Goal: Information Seeking & Learning: Learn about a topic

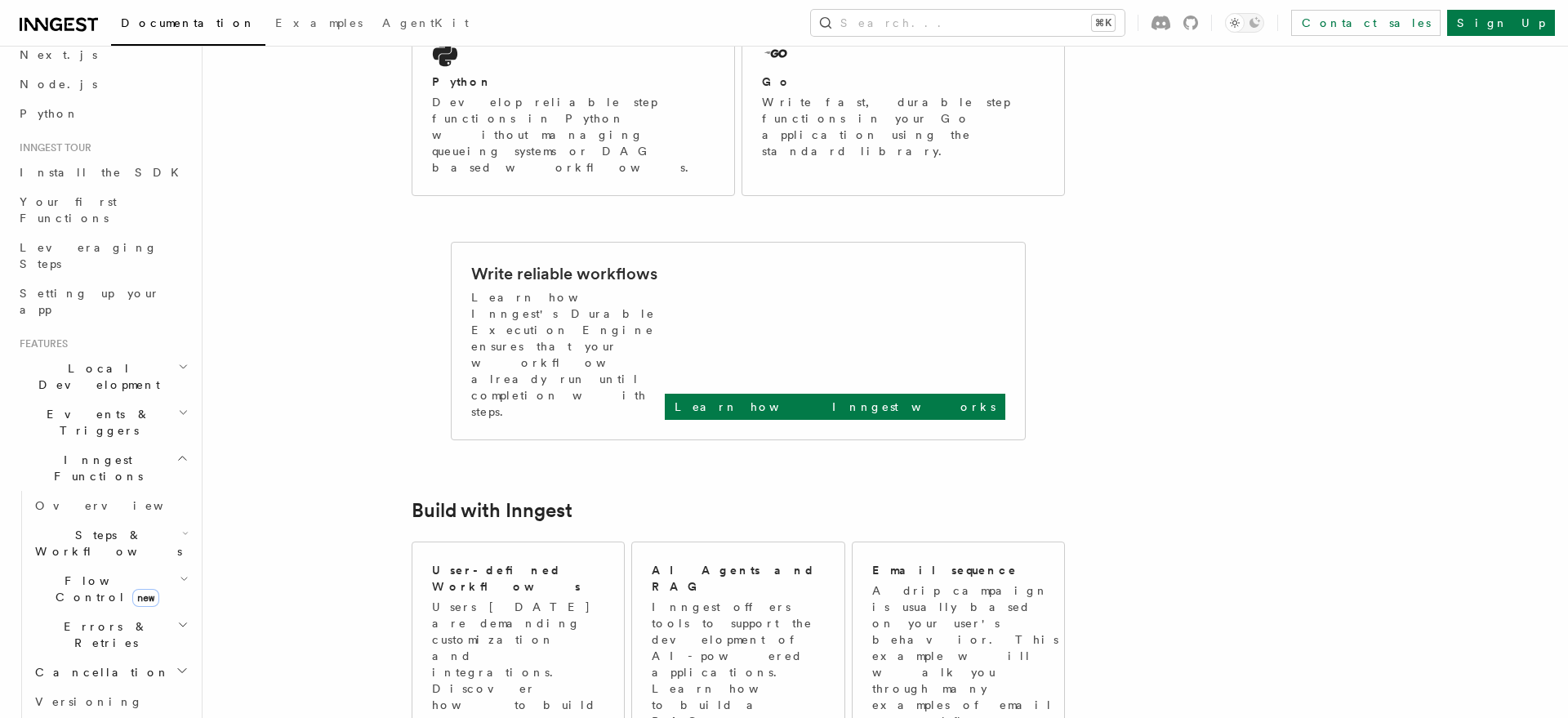
scroll to position [86, 0]
click at [76, 482] on link "Overview" at bounding box center [110, 496] width 164 height 29
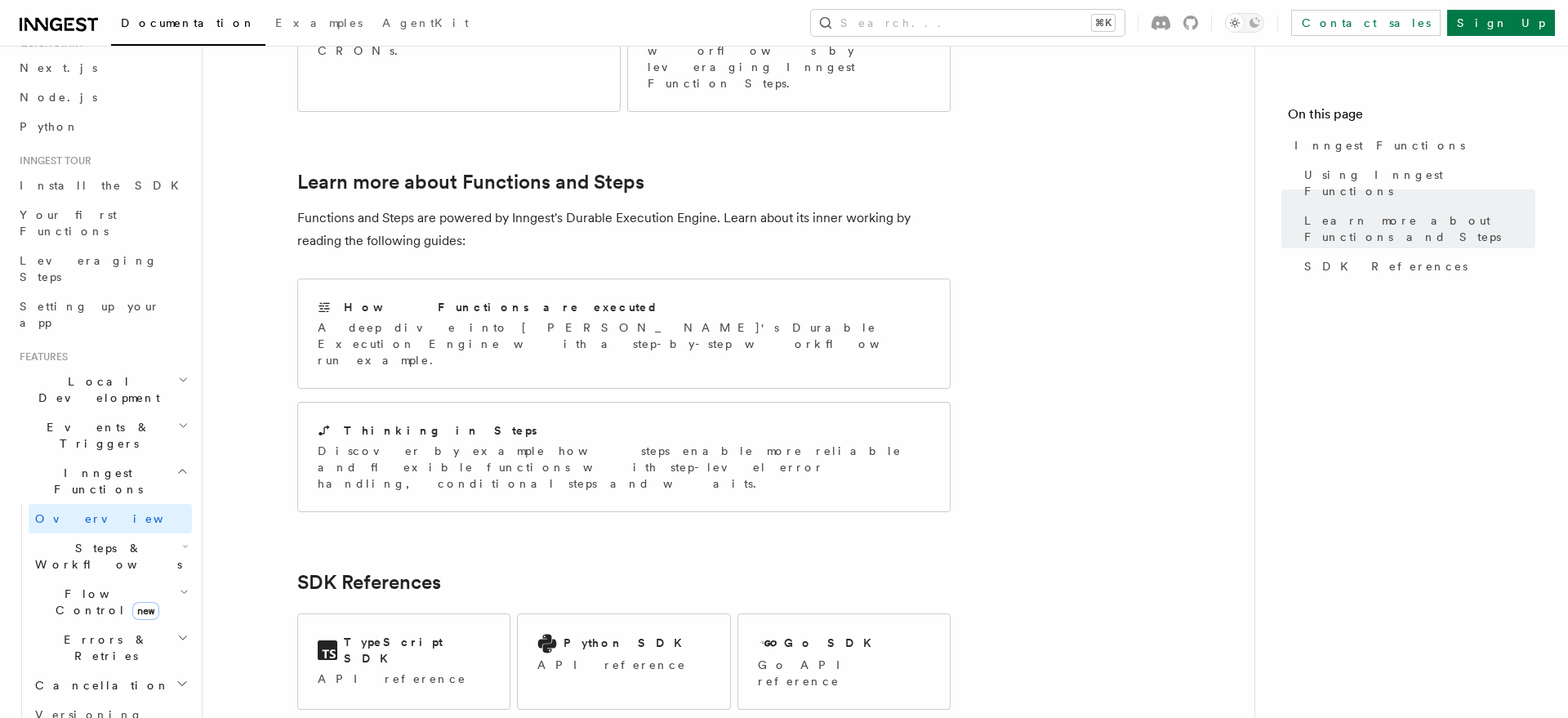
scroll to position [80, 0]
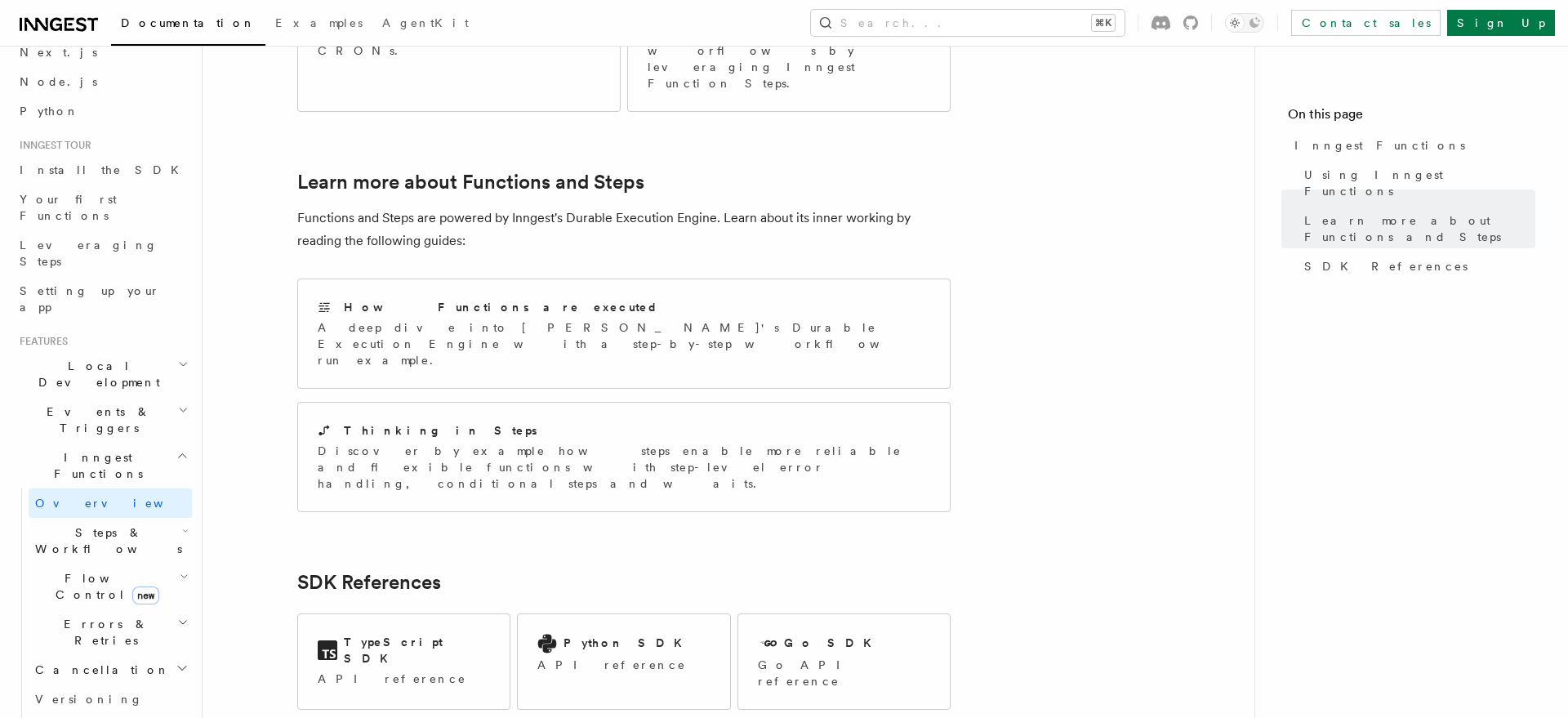
click at [78, 563] on h2 "Flow Control new" at bounding box center [110, 585] width 164 height 45
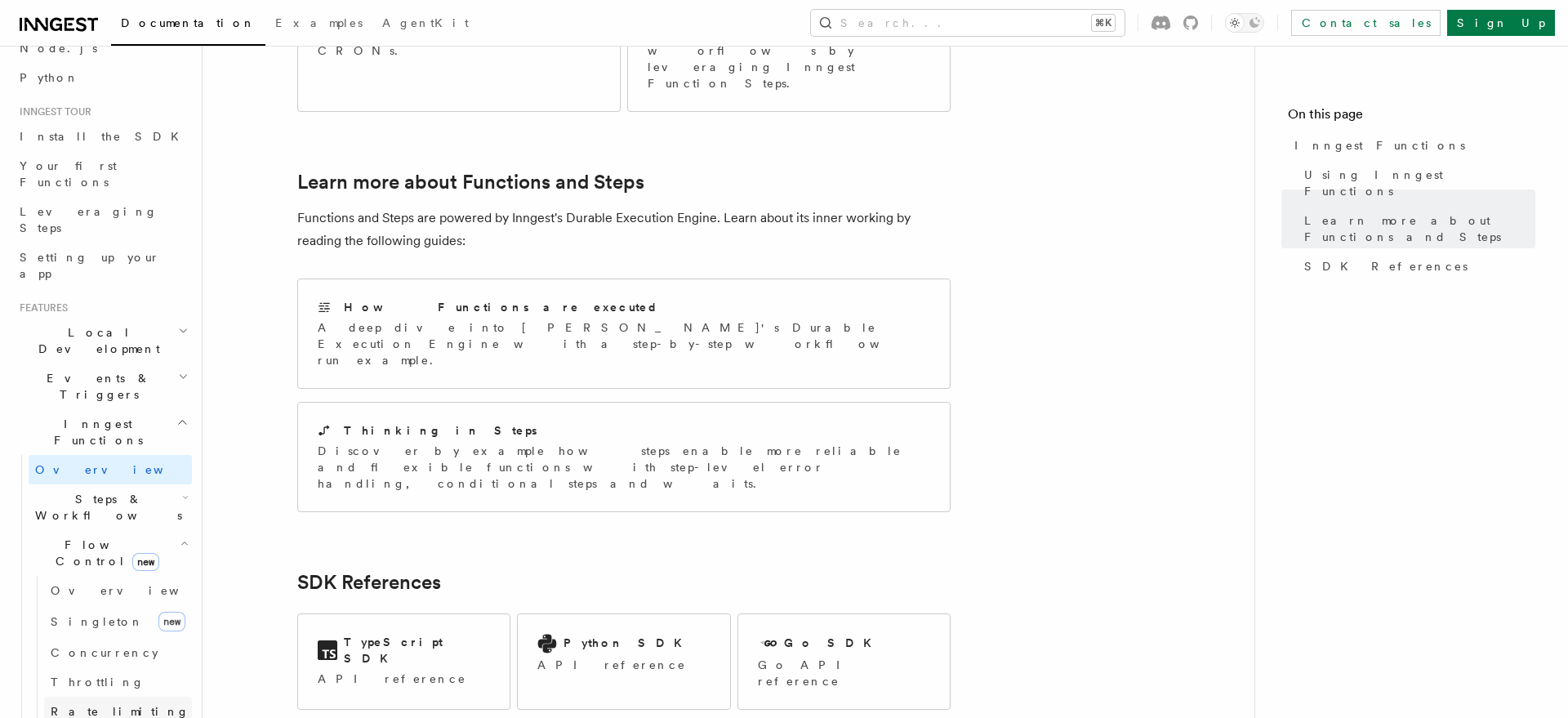
scroll to position [204, 0]
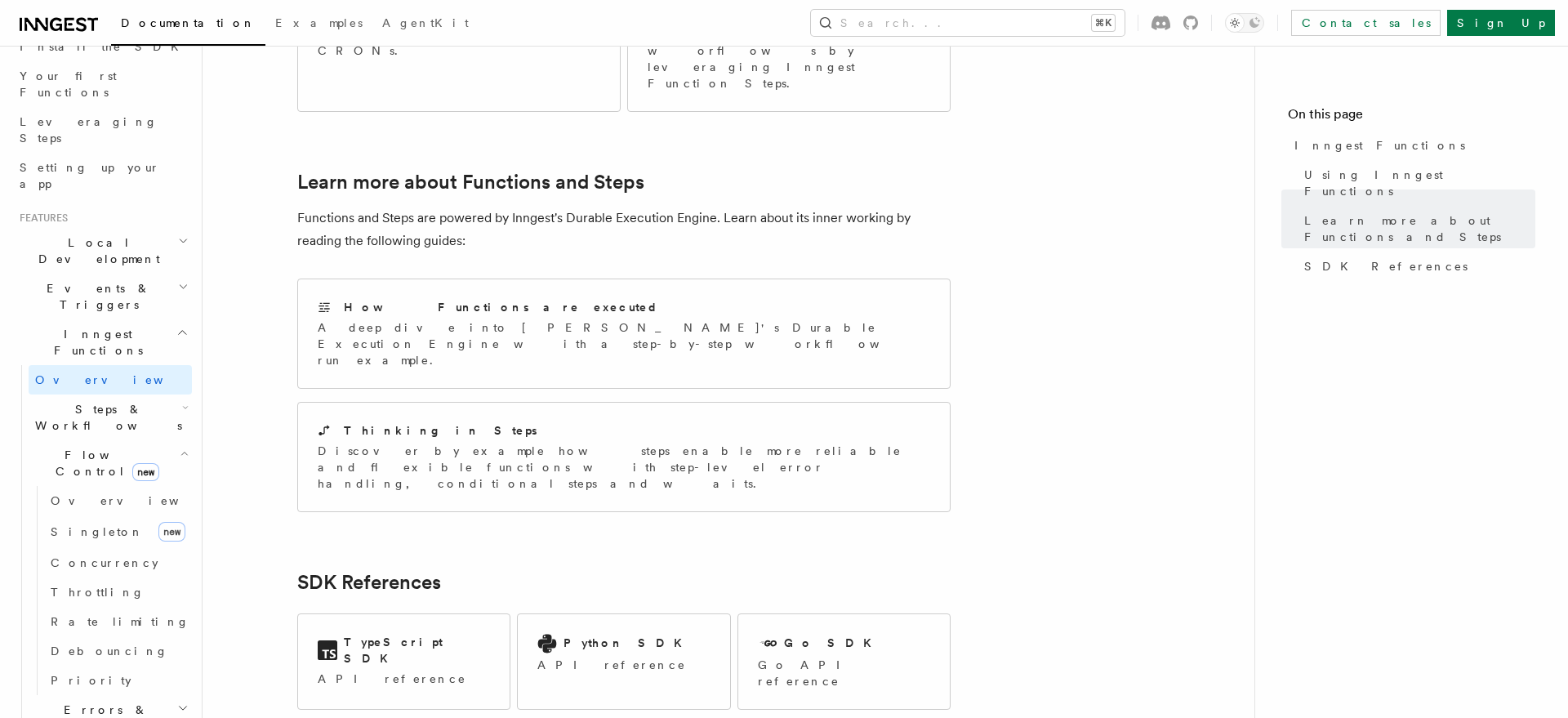
click at [102, 701] on span "Errors & Retries" at bounding box center [102, 717] width 149 height 33
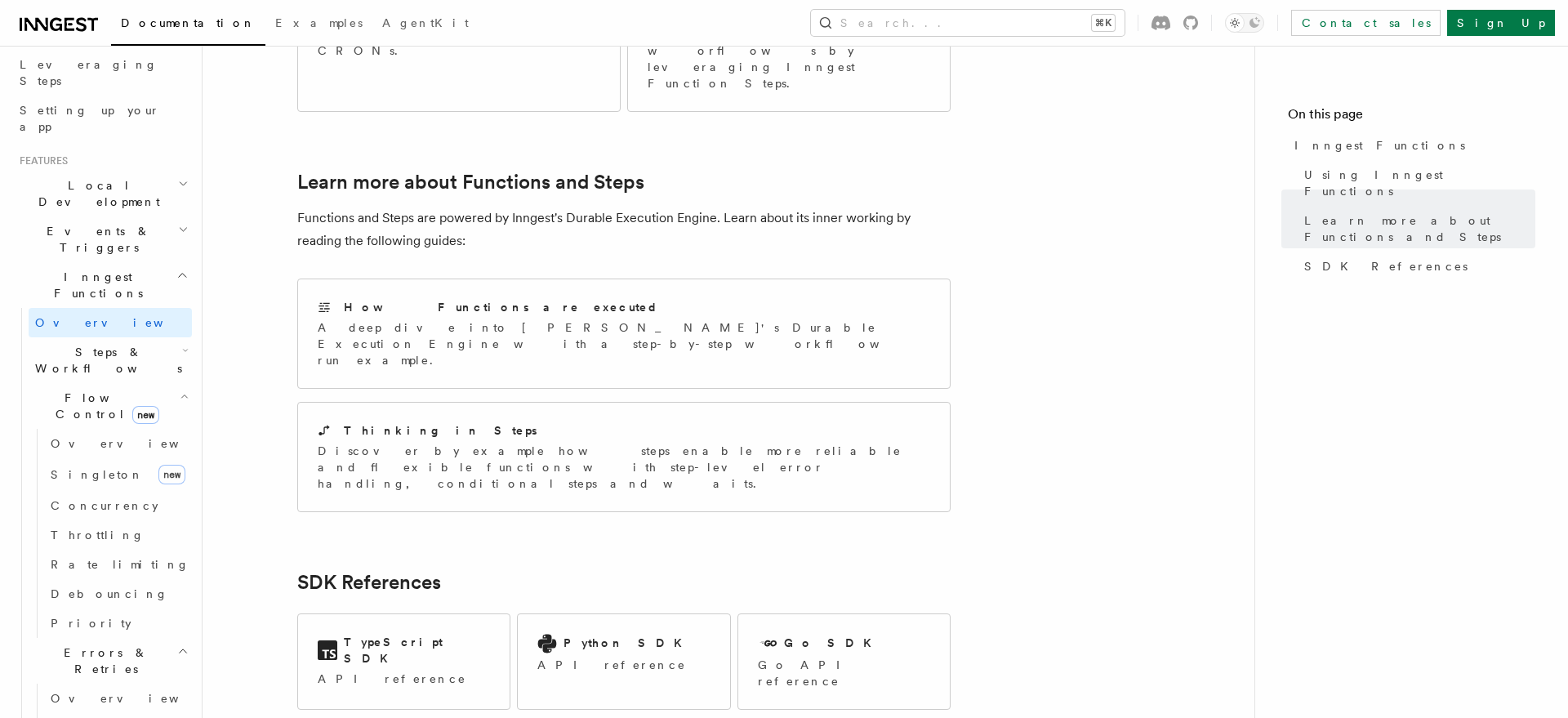
scroll to position [331, 0]
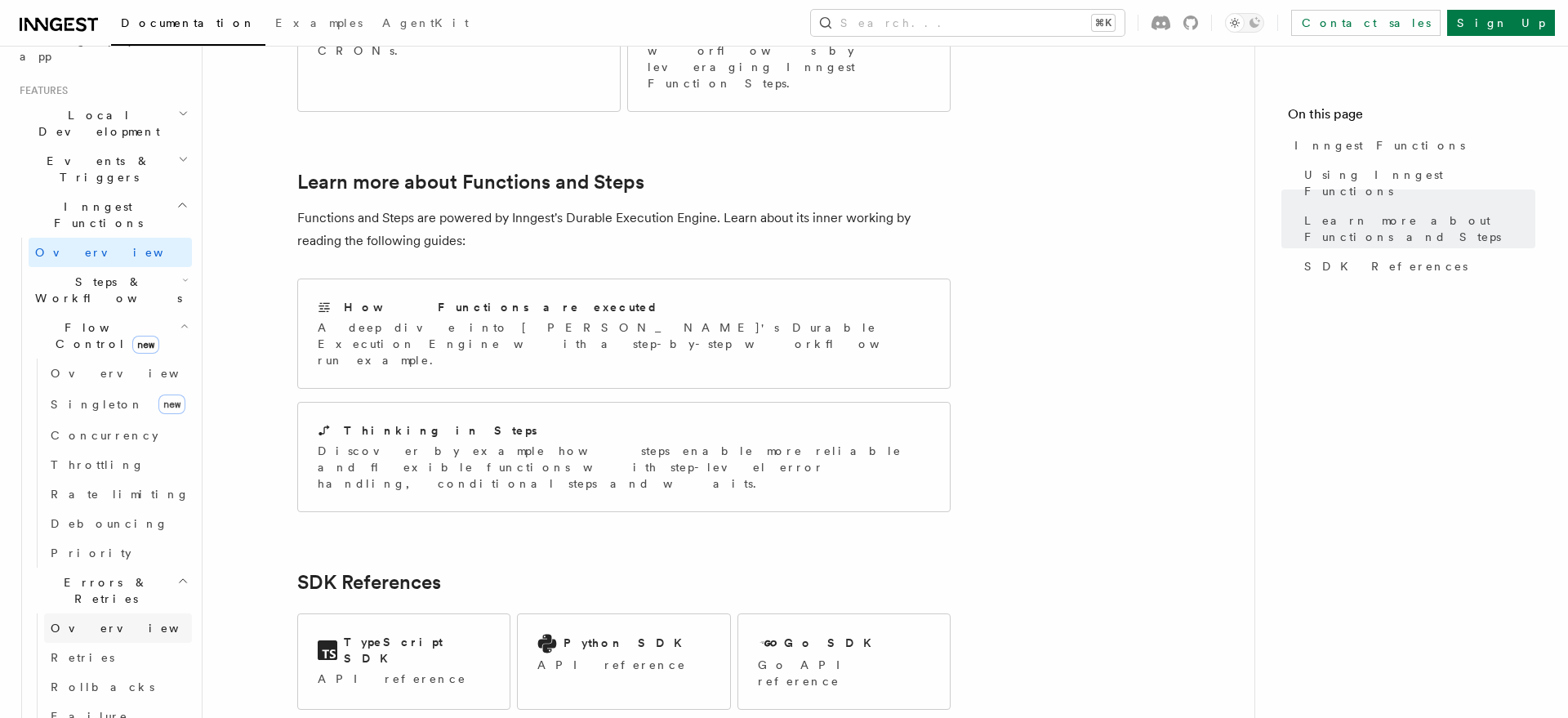
click at [101, 613] on link "Overview" at bounding box center [118, 627] width 148 height 29
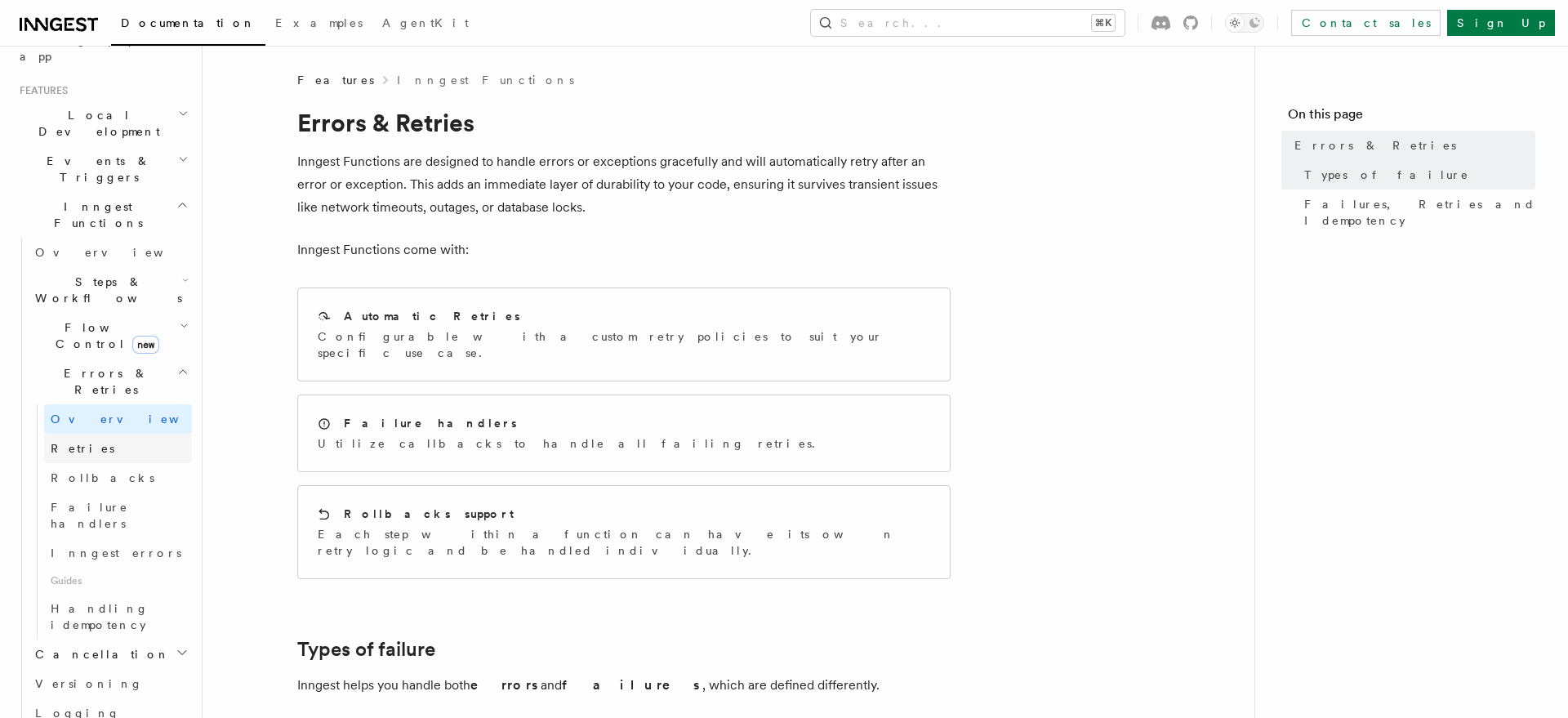
click at [125, 433] on link "Retries" at bounding box center [118, 448] width 148 height 29
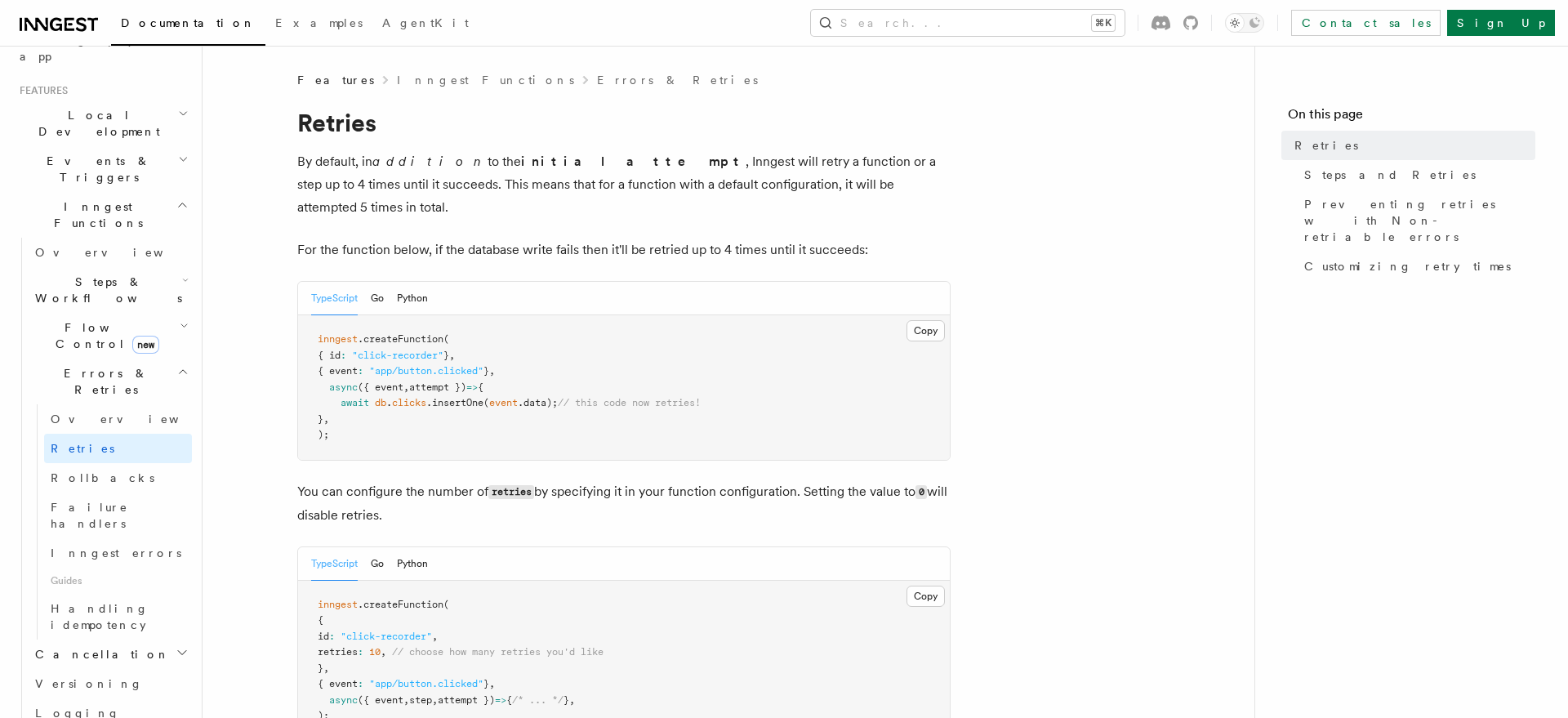
click at [130, 640] on h2 "Cancellation" at bounding box center [110, 654] width 164 height 29
click at [125, 669] on link "Overview" at bounding box center [118, 683] width 148 height 29
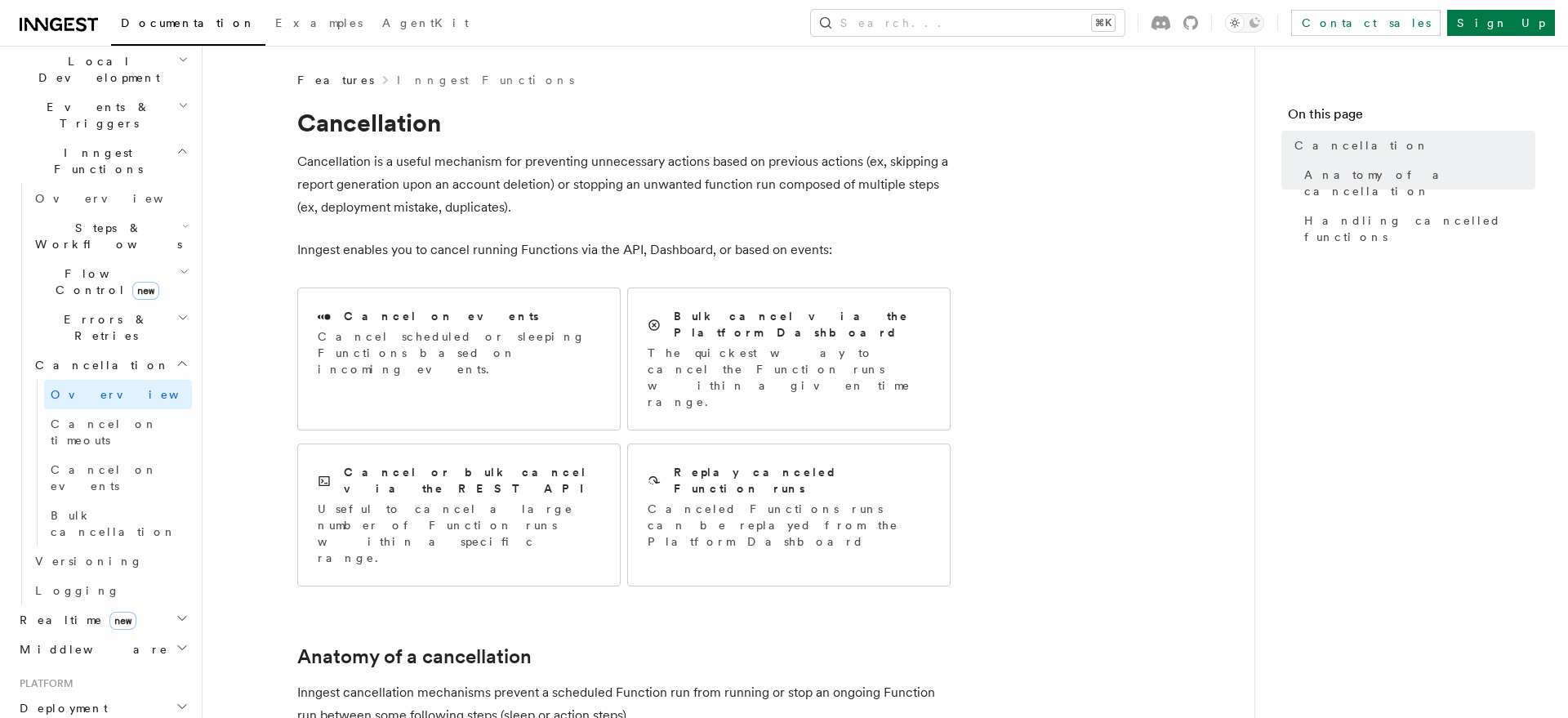
scroll to position [469, 0]
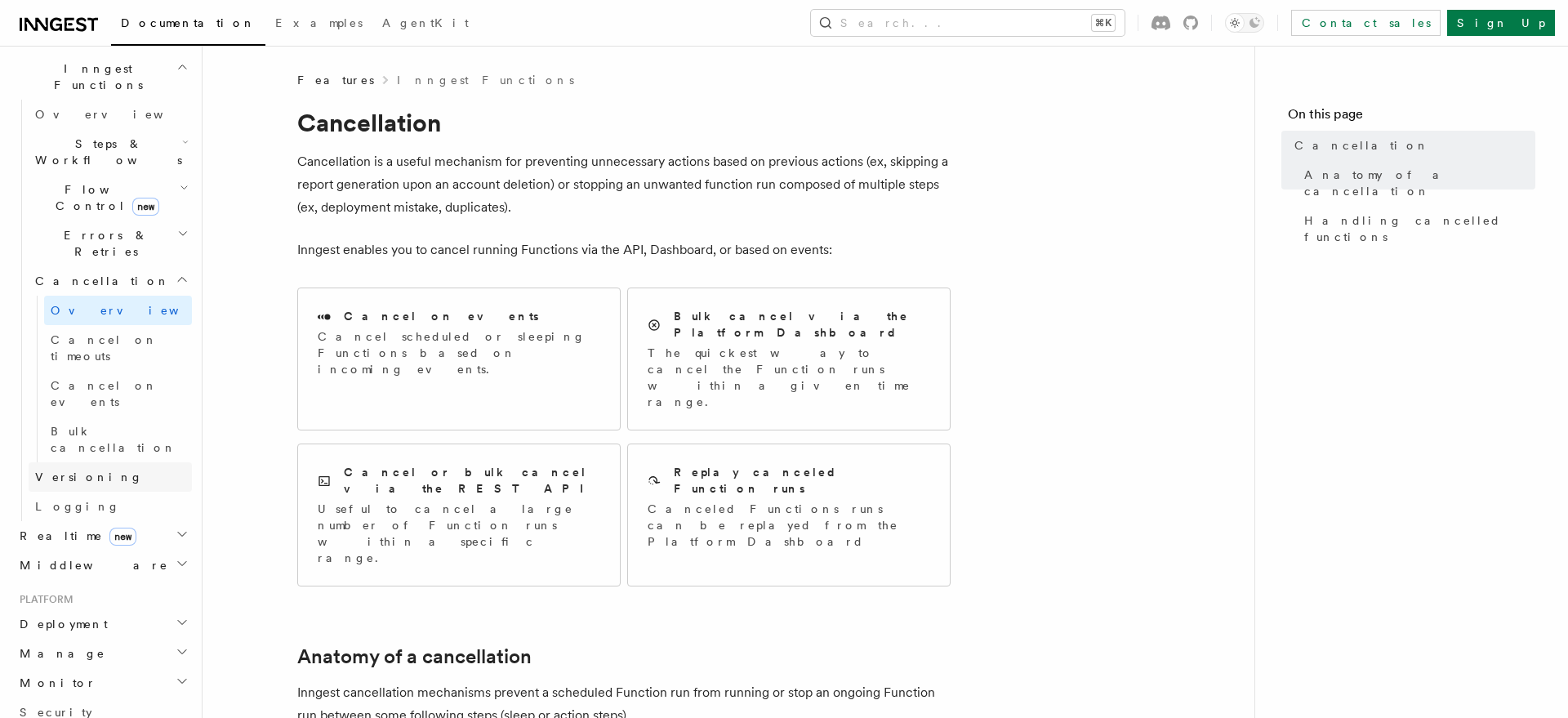
click at [85, 471] on span "Versioning" at bounding box center [88, 477] width 108 height 13
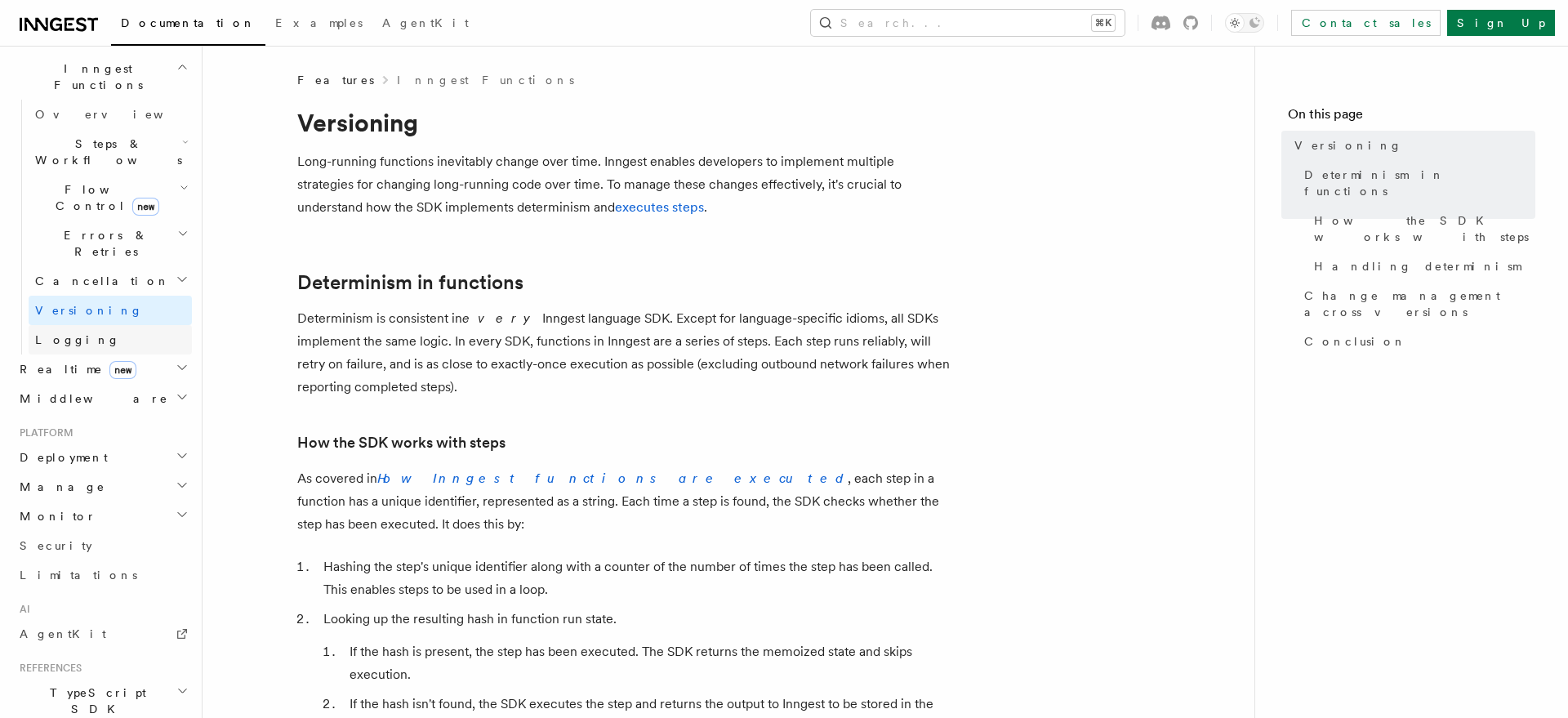
click at [93, 325] on link "Logging" at bounding box center [110, 339] width 164 height 29
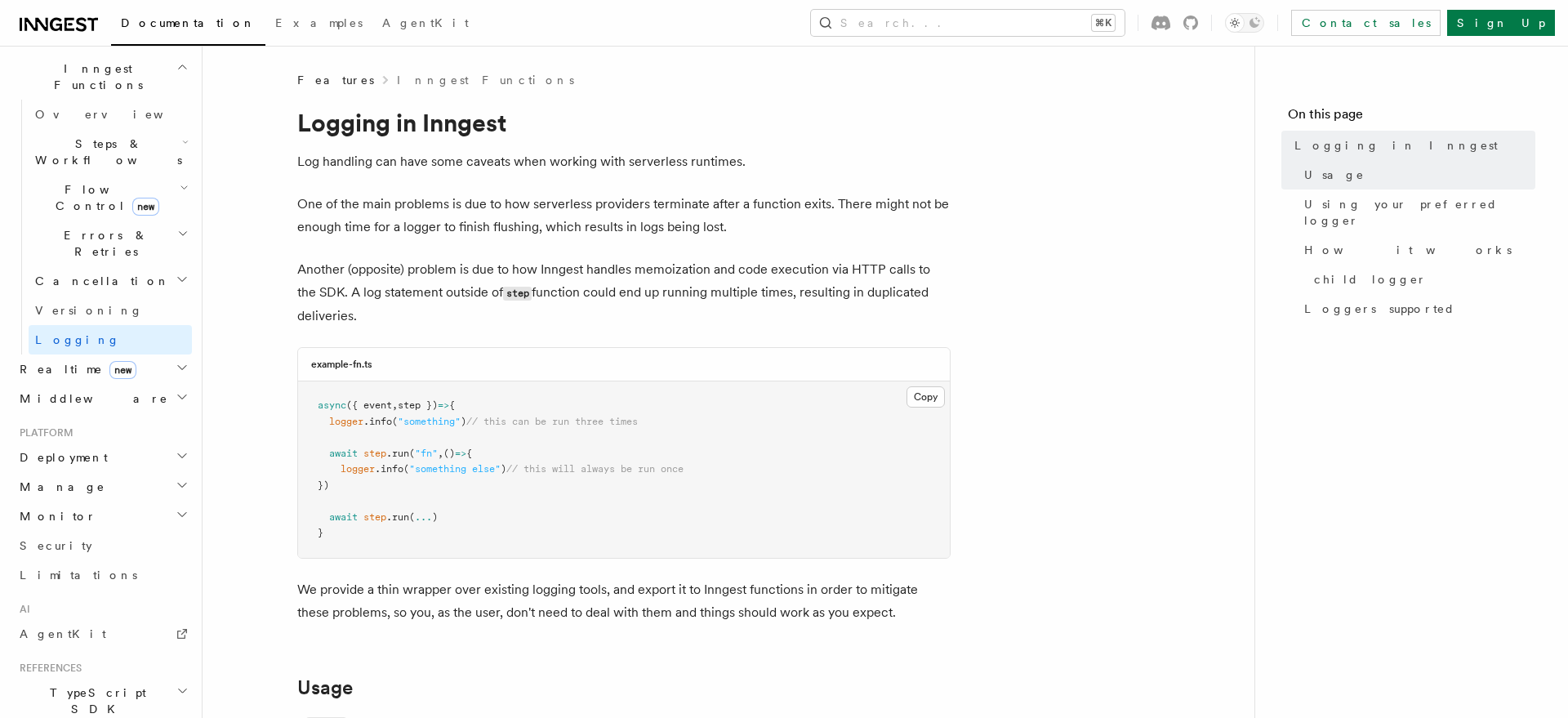
click at [114, 354] on h2 "Realtime new" at bounding box center [102, 368] width 179 height 29
click at [111, 383] on link "Overview" at bounding box center [110, 398] width 164 height 29
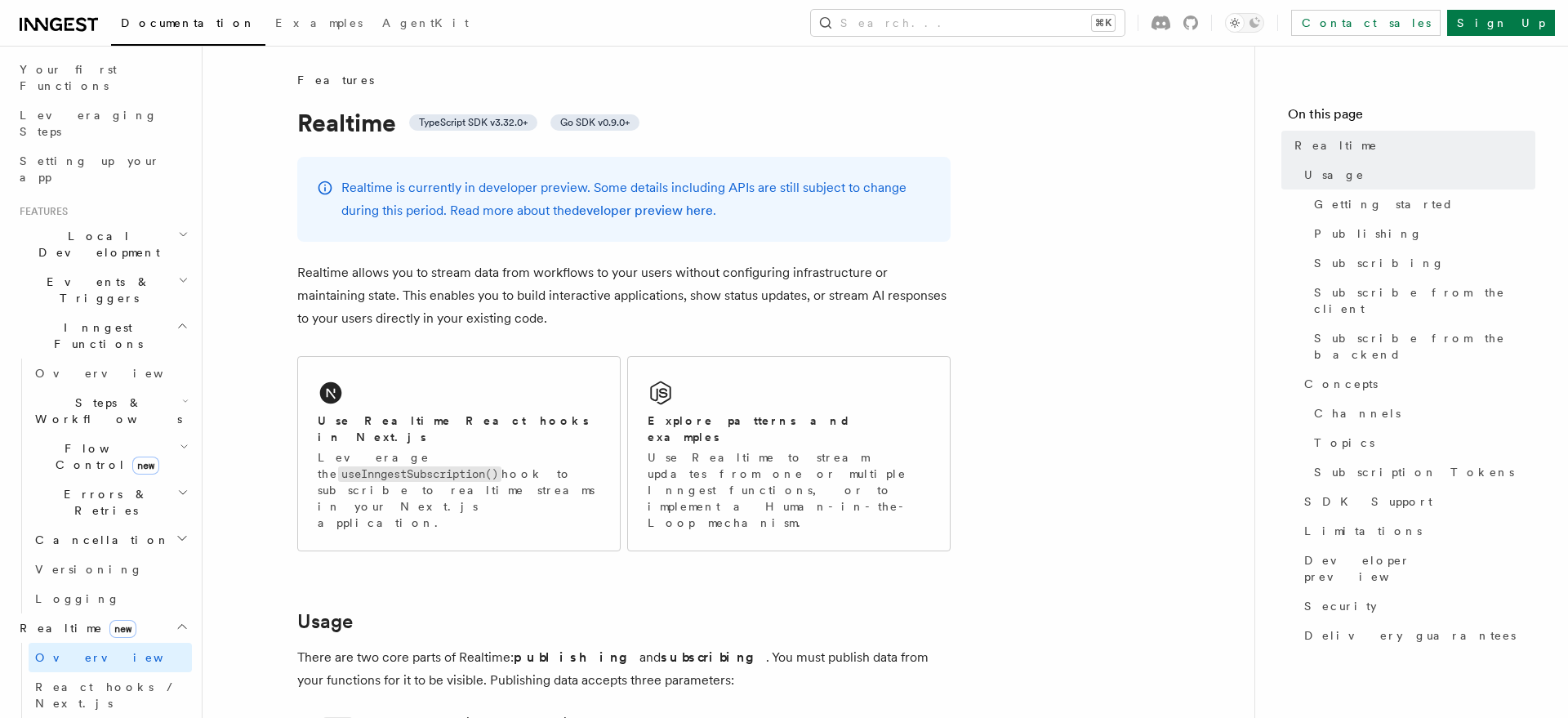
scroll to position [71, 0]
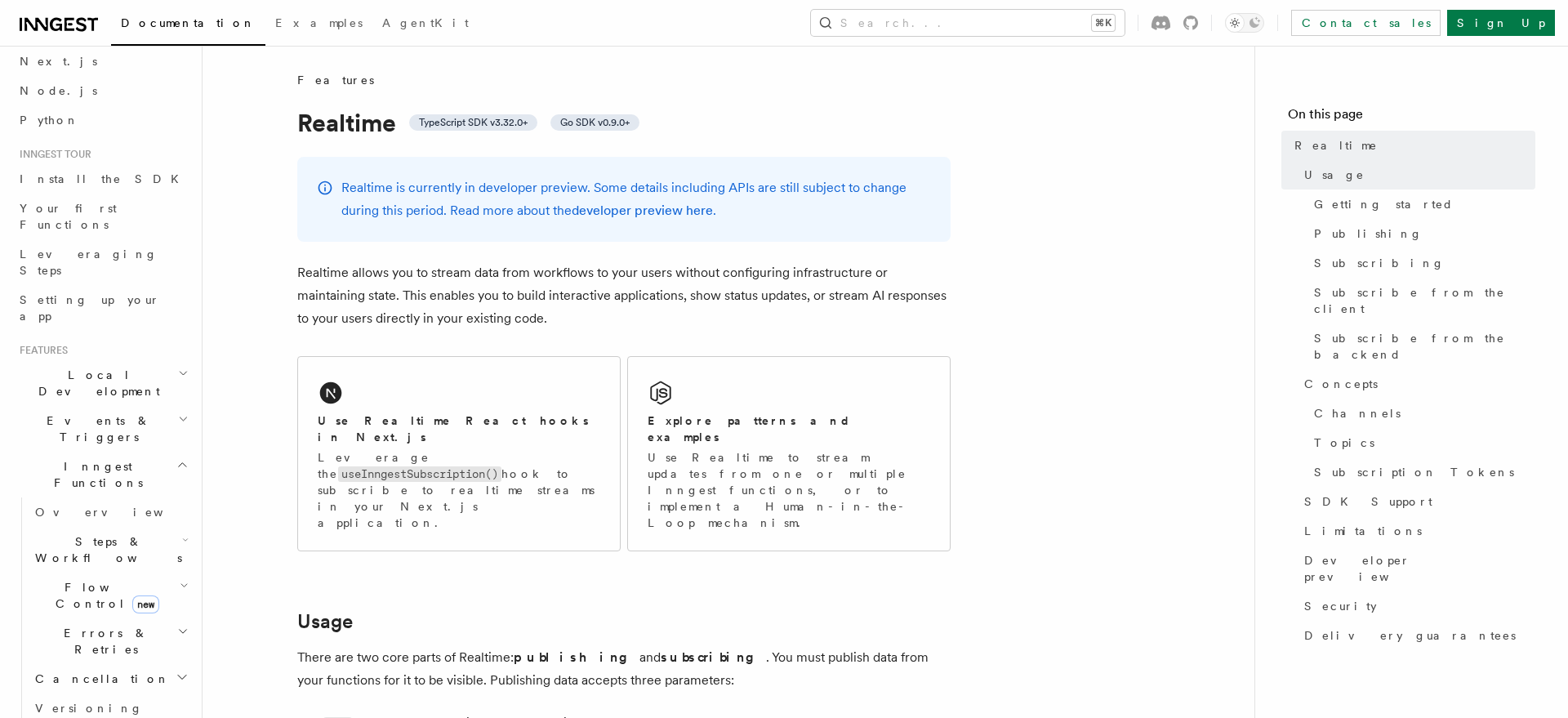
click at [110, 367] on span "Local Development" at bounding box center [95, 383] width 165 height 33
click at [111, 367] on span "Local Development" at bounding box center [95, 383] width 165 height 33
click at [114, 367] on span "Local Development" at bounding box center [95, 383] width 165 height 33
click at [104, 406] on link "Overview" at bounding box center [110, 420] width 164 height 29
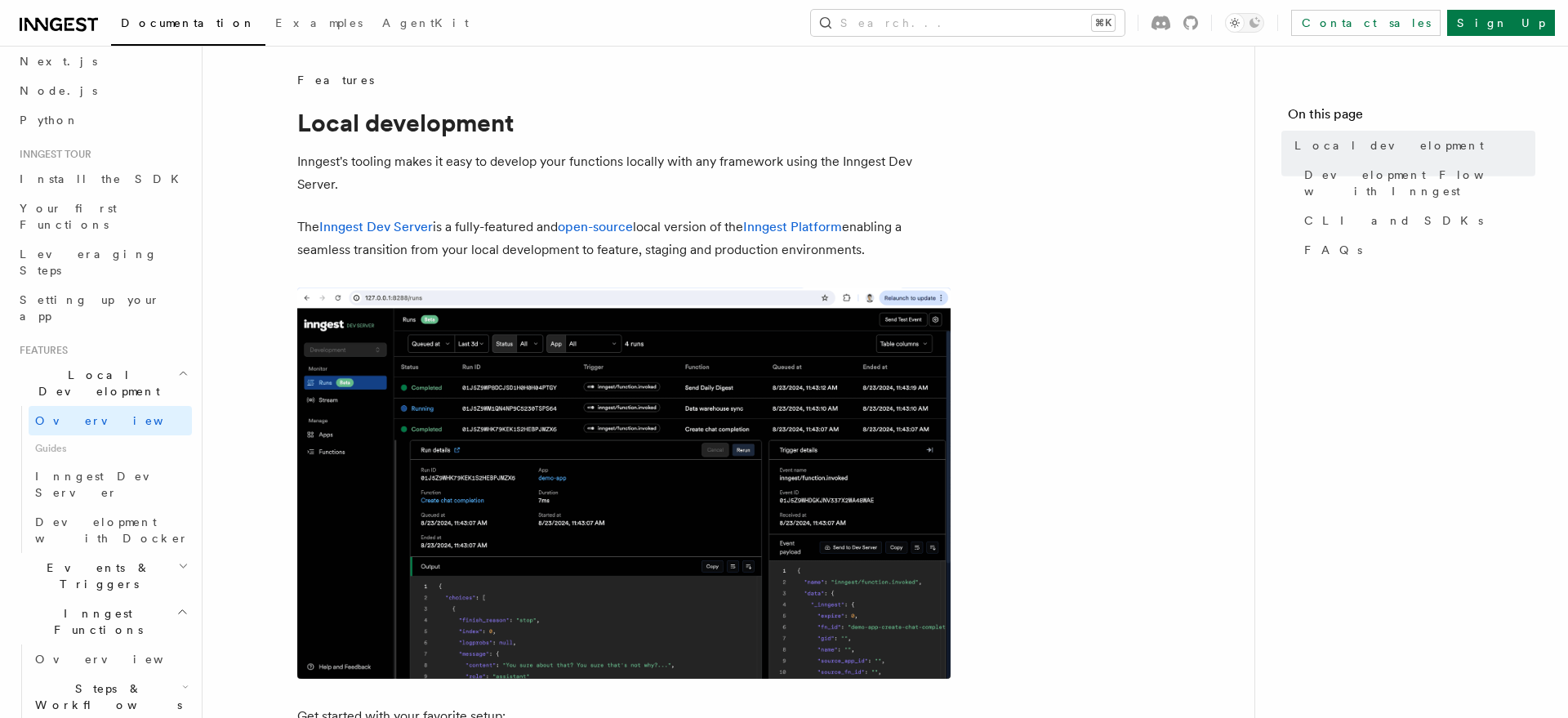
click at [125, 360] on h2 "Local Development" at bounding box center [102, 383] width 179 height 45
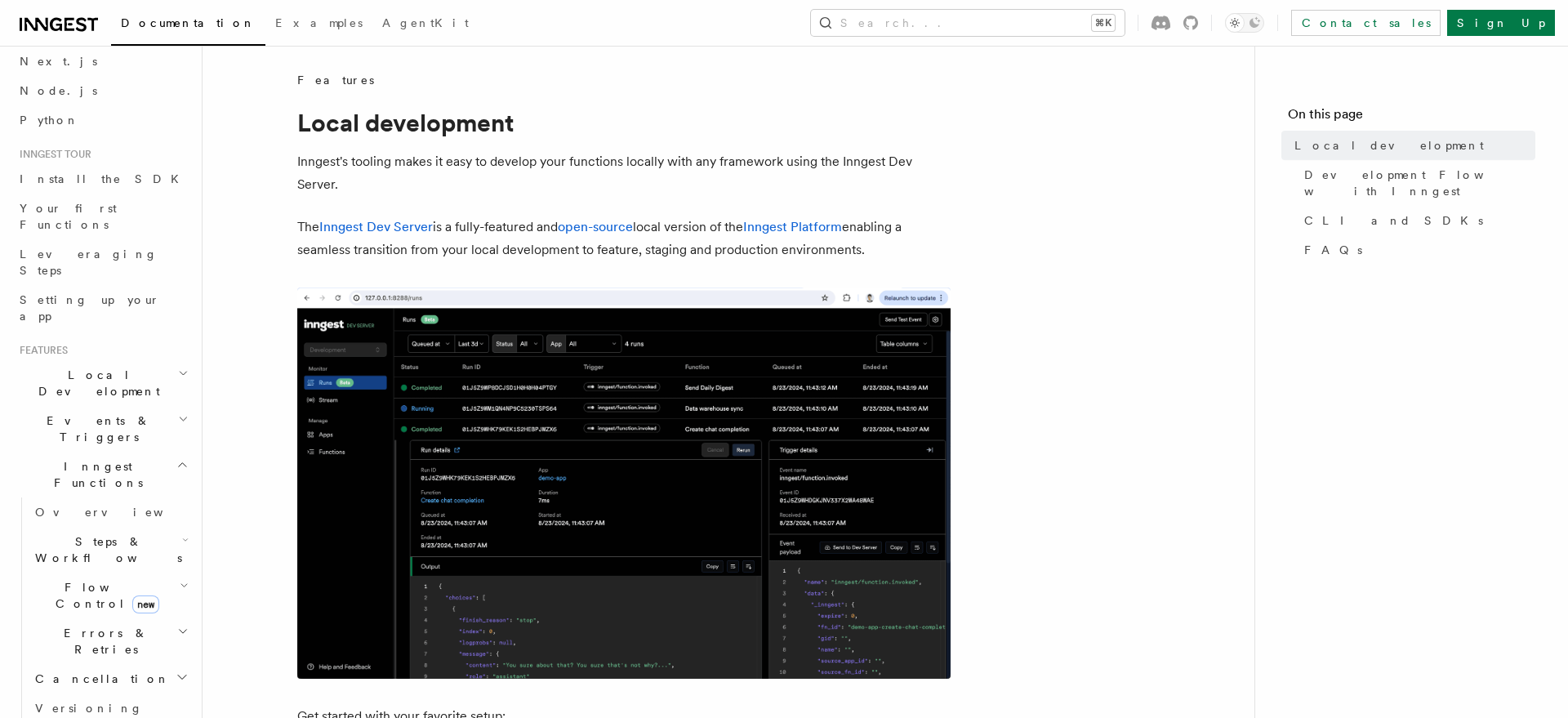
click at [123, 406] on h2 "Events & Triggers" at bounding box center [102, 428] width 179 height 45
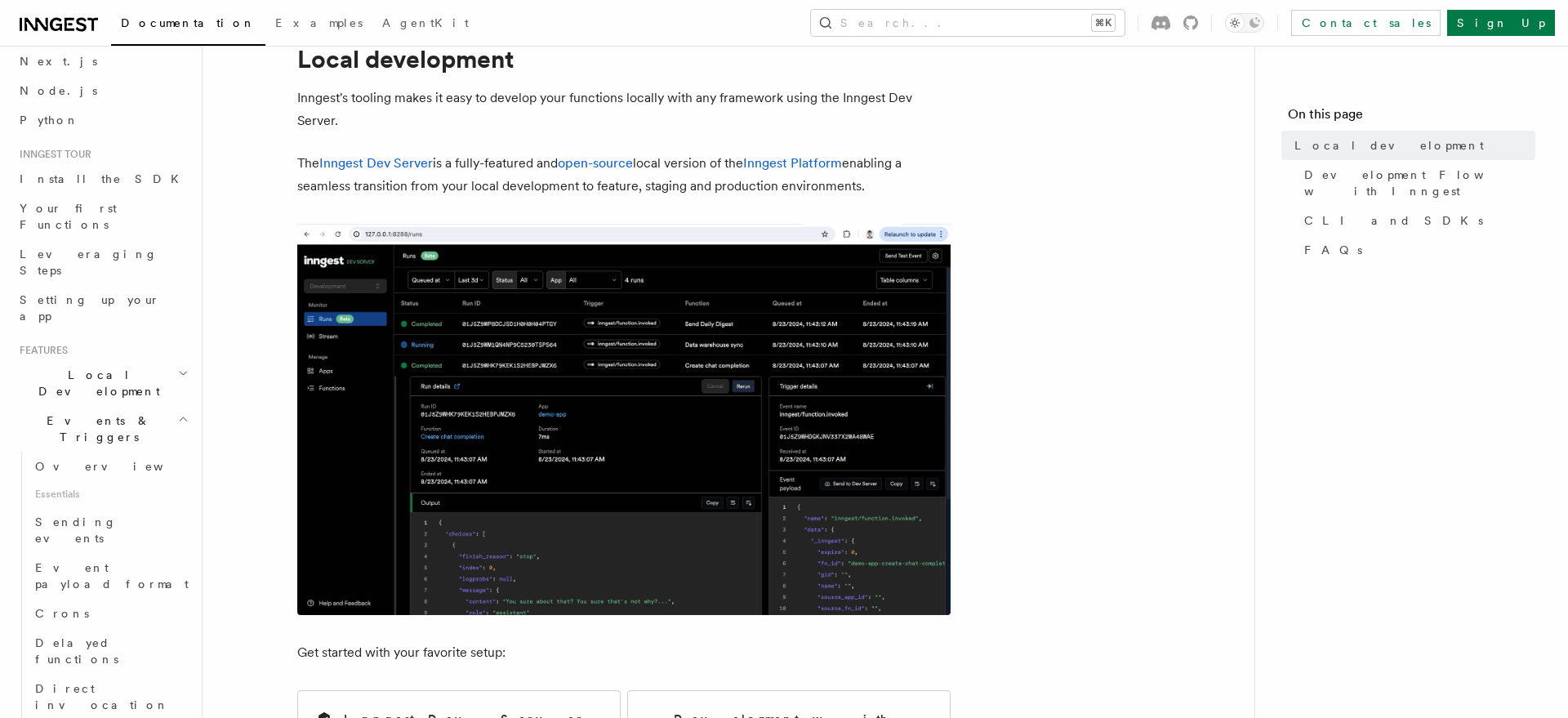
scroll to position [98, 0]
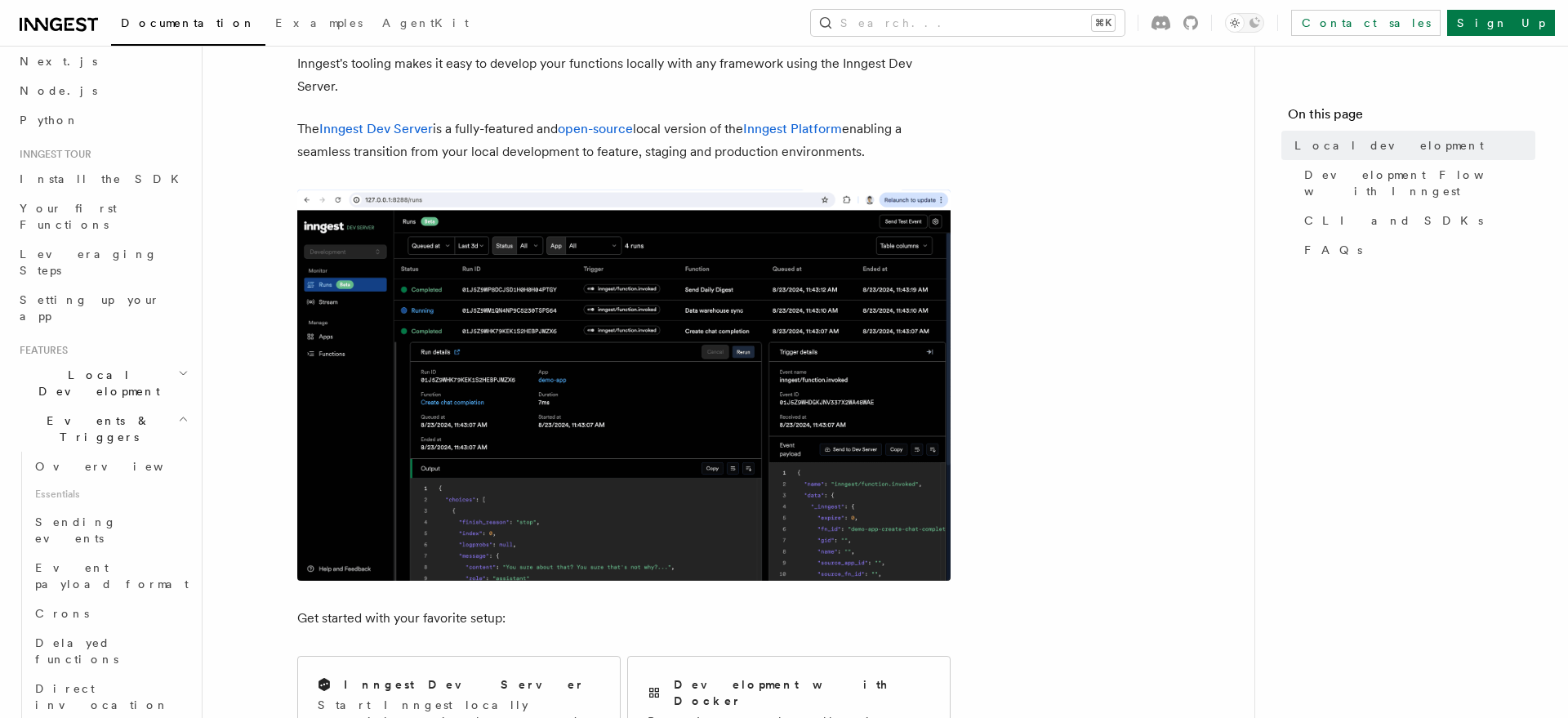
click at [643, 381] on img at bounding box center [624, 385] width 653 height 391
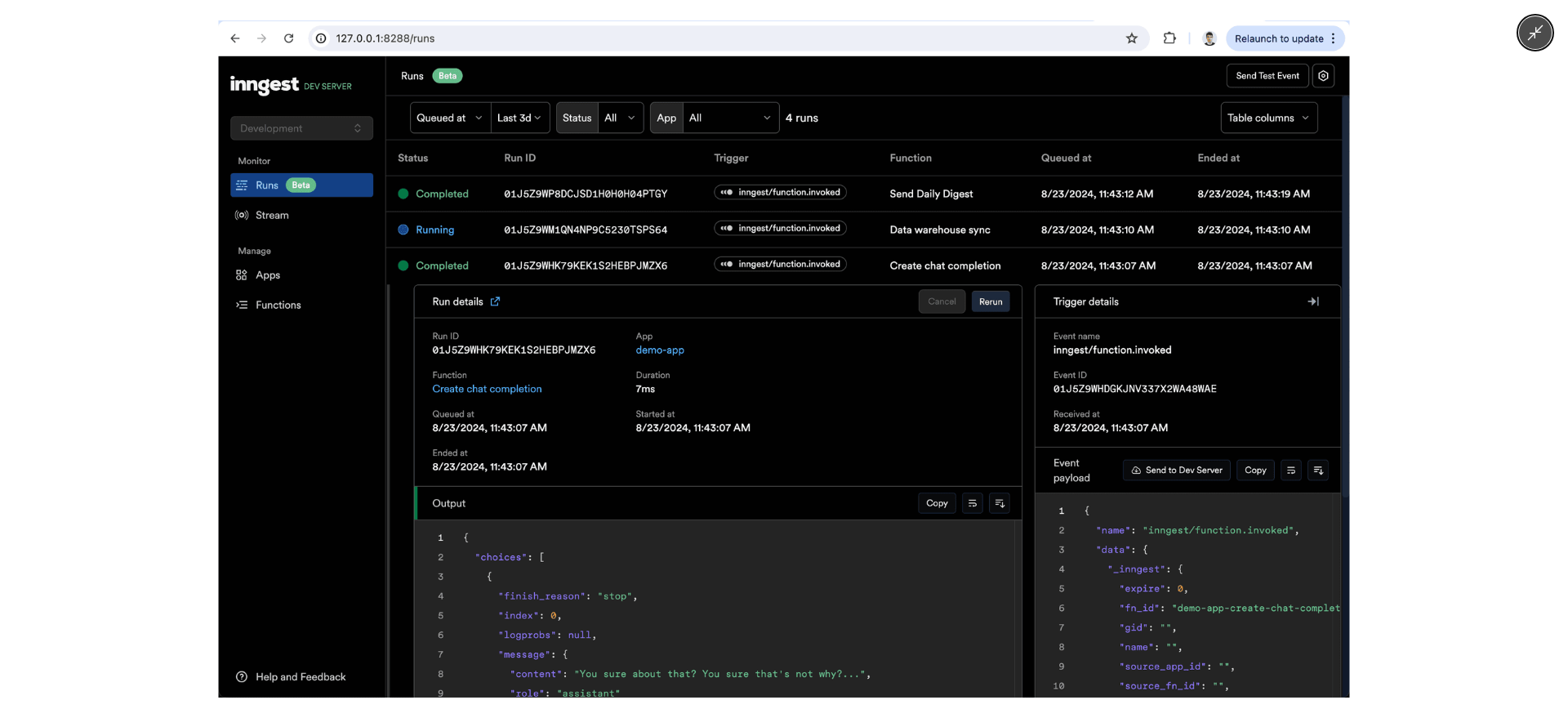
click at [693, 338] on img at bounding box center [783, 359] width 1131 height 677
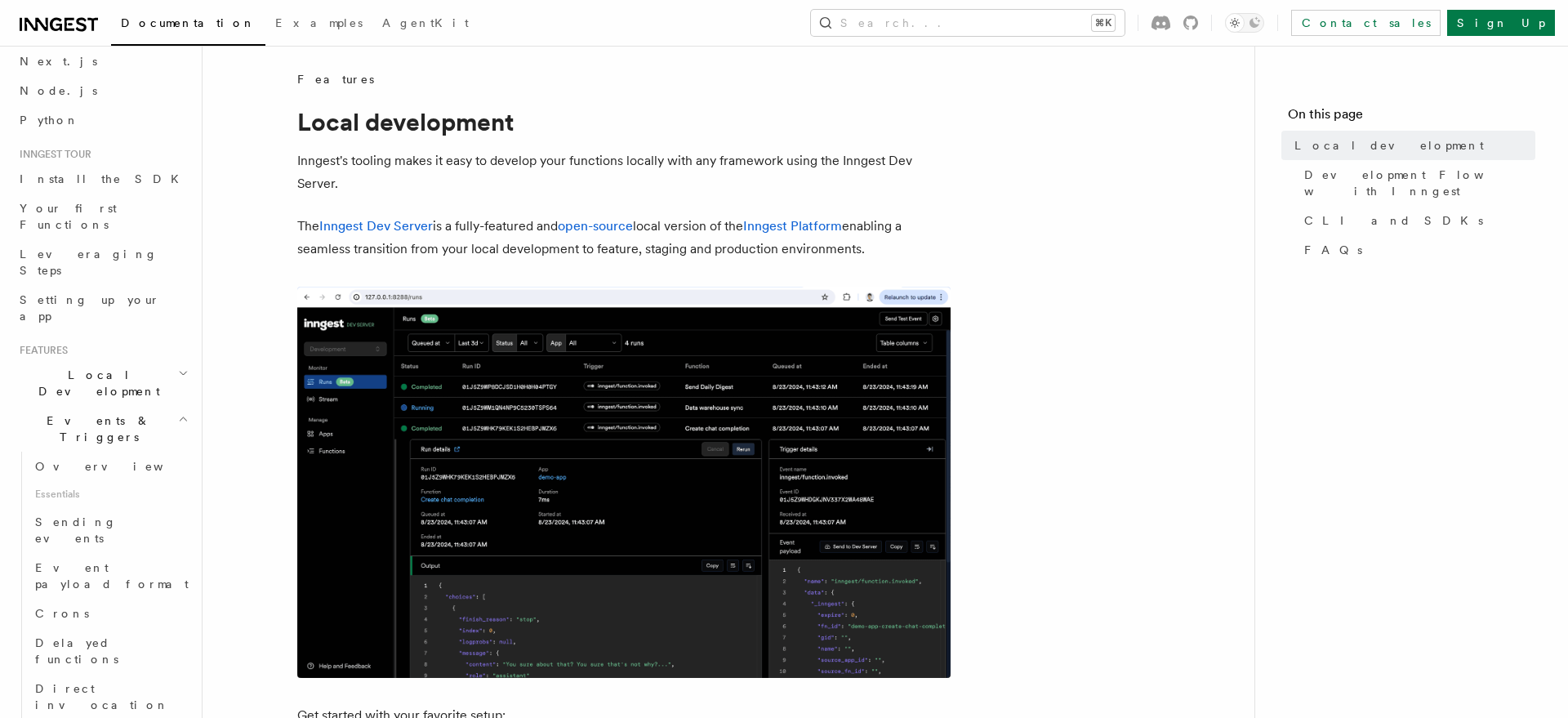
scroll to position [0, 0]
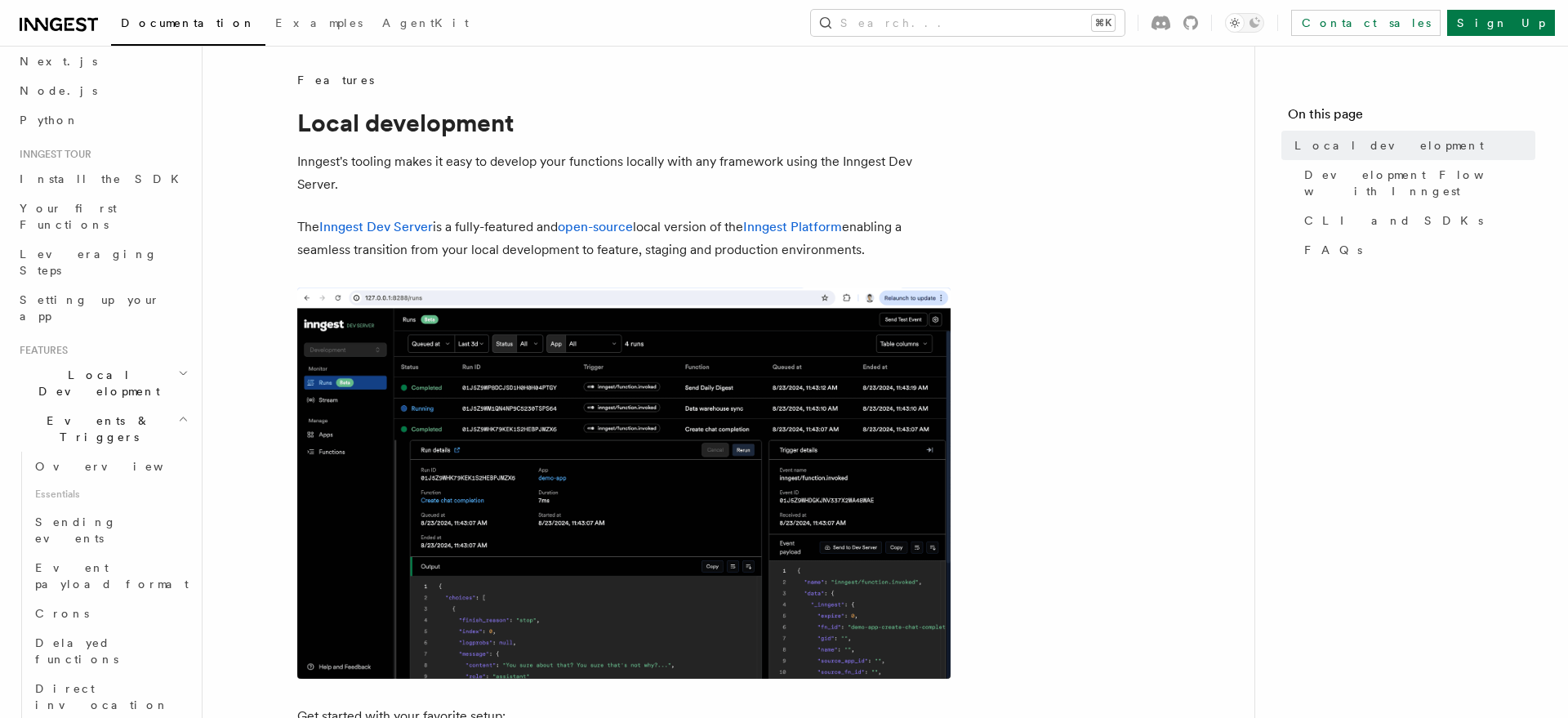
click at [685, 389] on img at bounding box center [624, 483] width 653 height 391
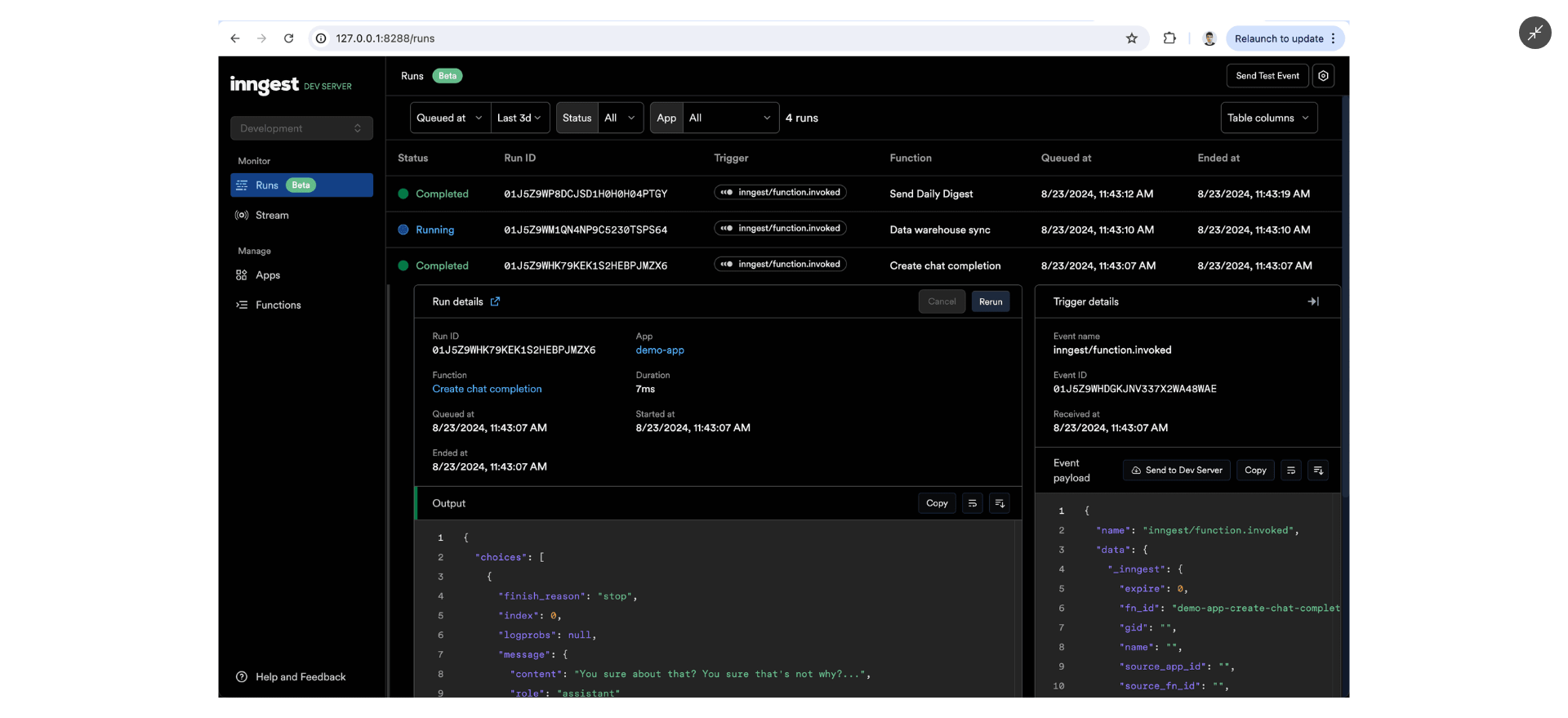
click at [592, 299] on img at bounding box center [783, 359] width 1131 height 677
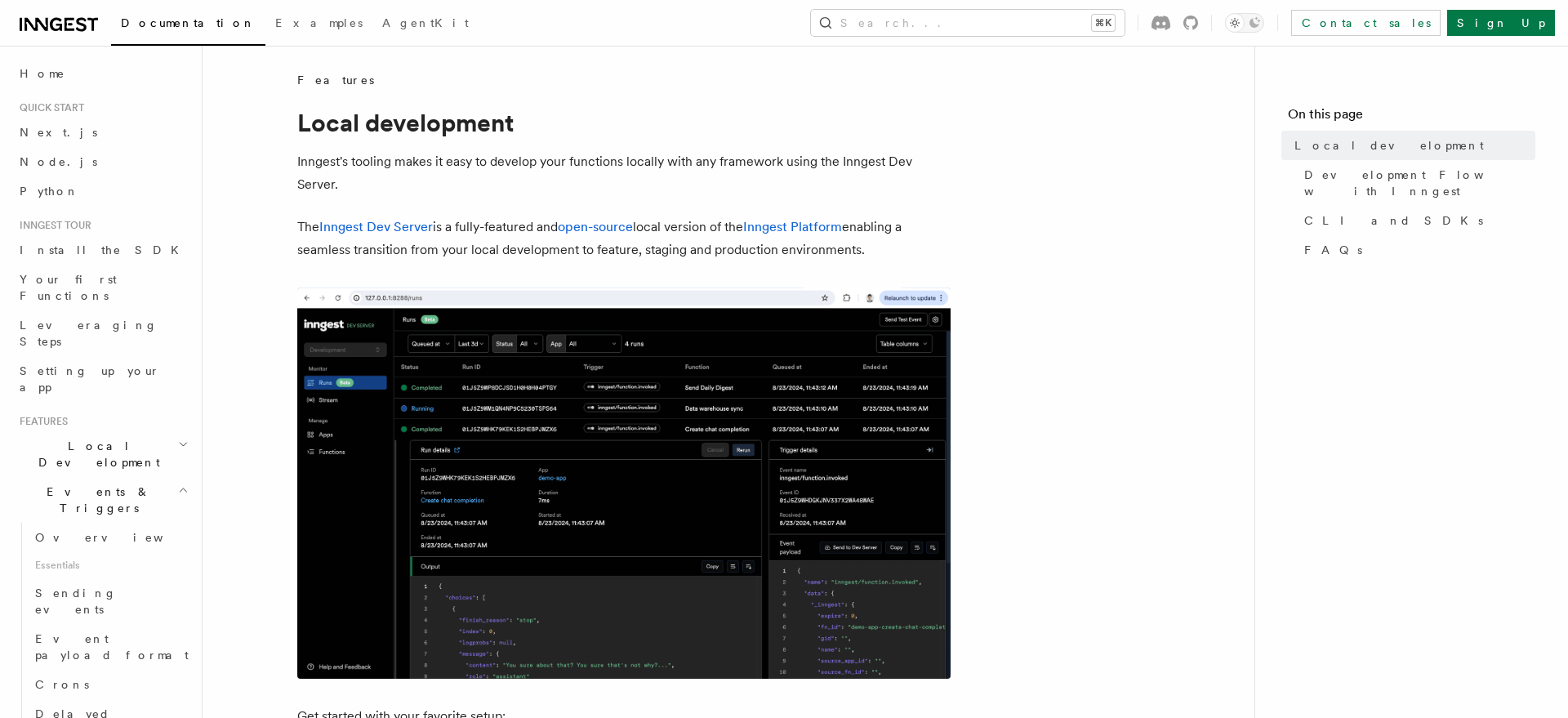
click at [33, 31] on icon at bounding box center [59, 25] width 78 height 20
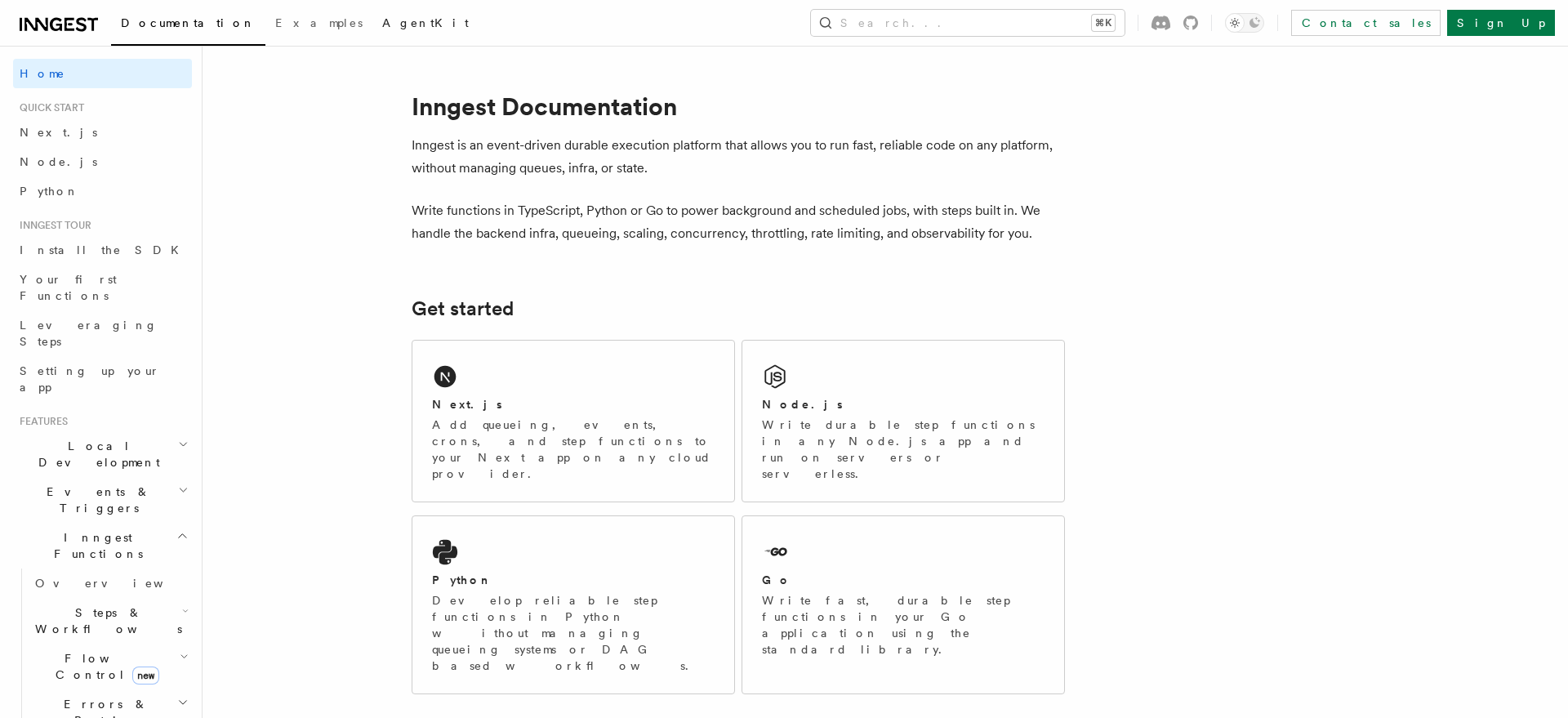
click at [383, 25] on span "AgentKit" at bounding box center [425, 22] width 86 height 13
click at [383, 20] on span "AgentKit" at bounding box center [425, 22] width 86 height 13
